Goal: Information Seeking & Learning: Learn about a topic

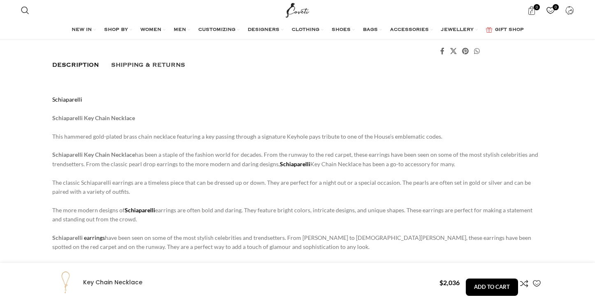
scroll to position [498, 0]
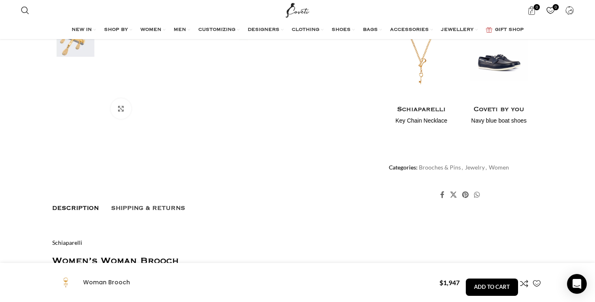
scroll to position [332, 0]
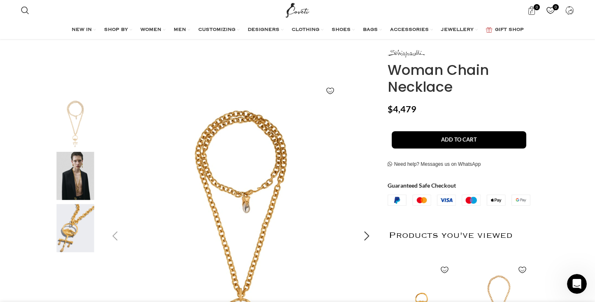
scroll to position [78, 0]
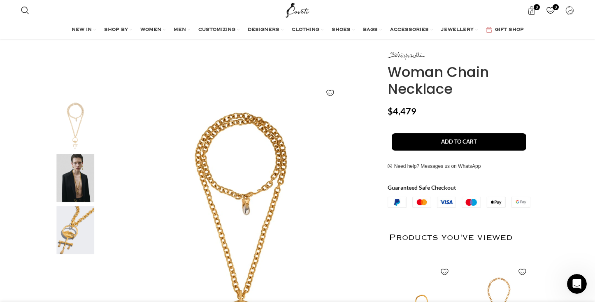
drag, startPoint x: 462, startPoint y: 89, endPoint x: 452, endPoint y: 66, distance: 25.1
click at [452, 66] on h1 "Woman Chain Necklace" at bounding box center [465, 81] width 155 height 34
copy h1 "Chain Necklace"
